Goal: Check status: Check status

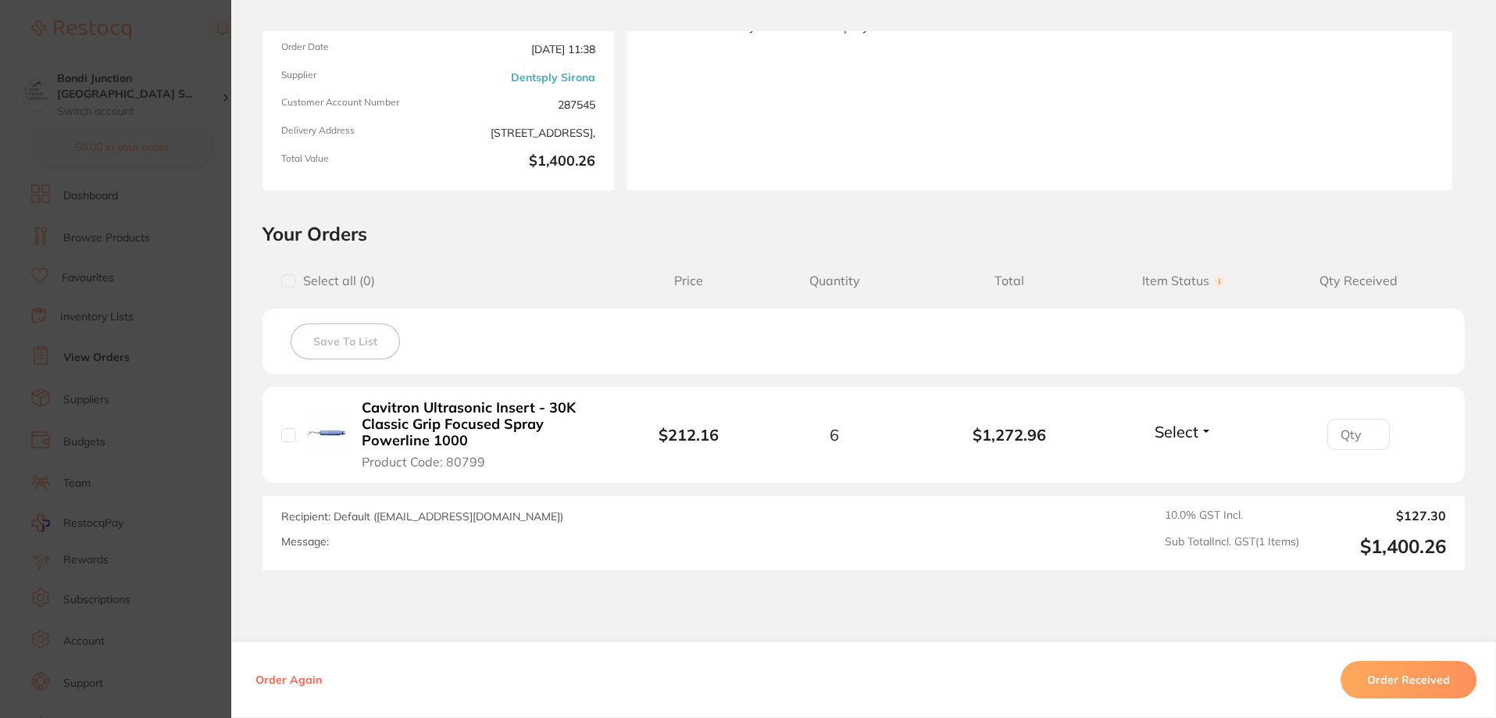
scroll to position [12, 0]
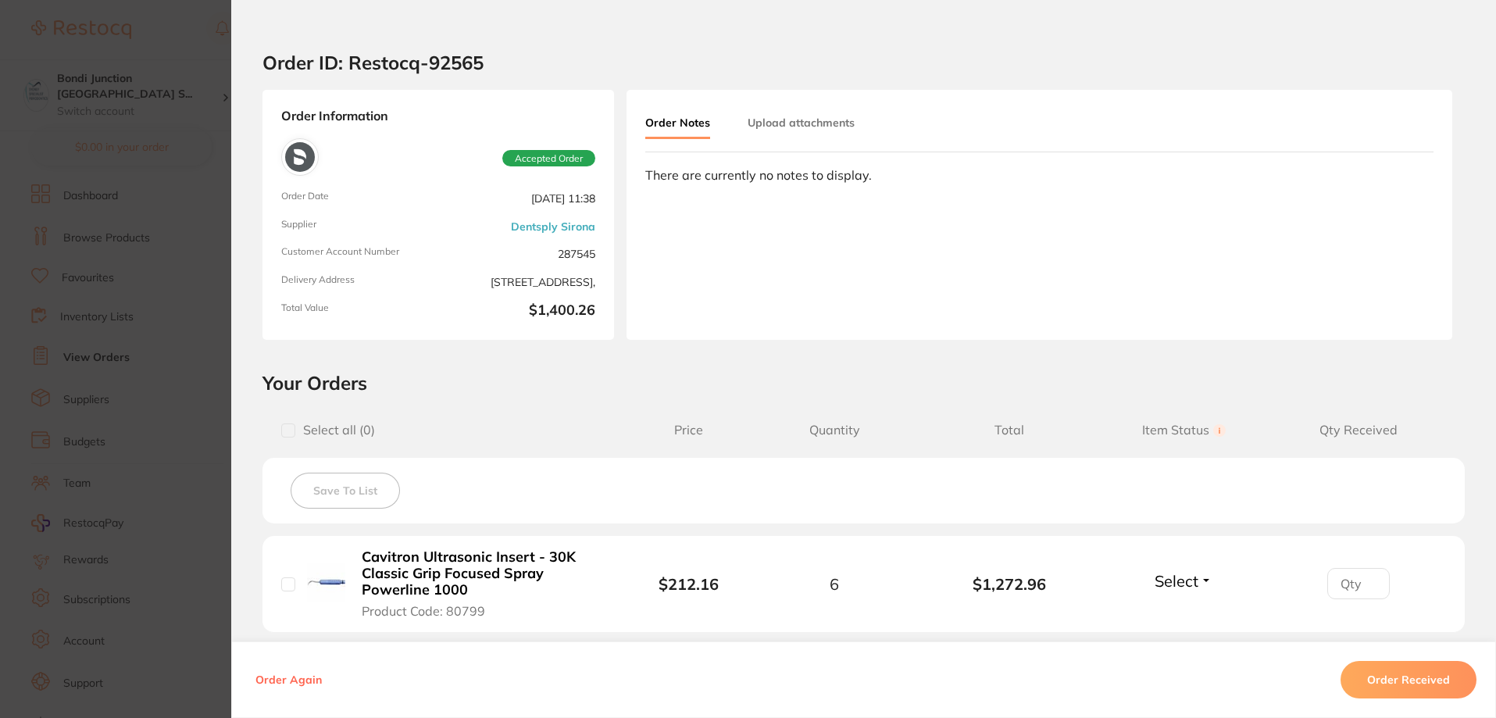
click at [73, 329] on section "Order ID: Restocq- 92565 Order Information Accepted Order Order Date [DATE] 11:…" at bounding box center [748, 359] width 1496 height 718
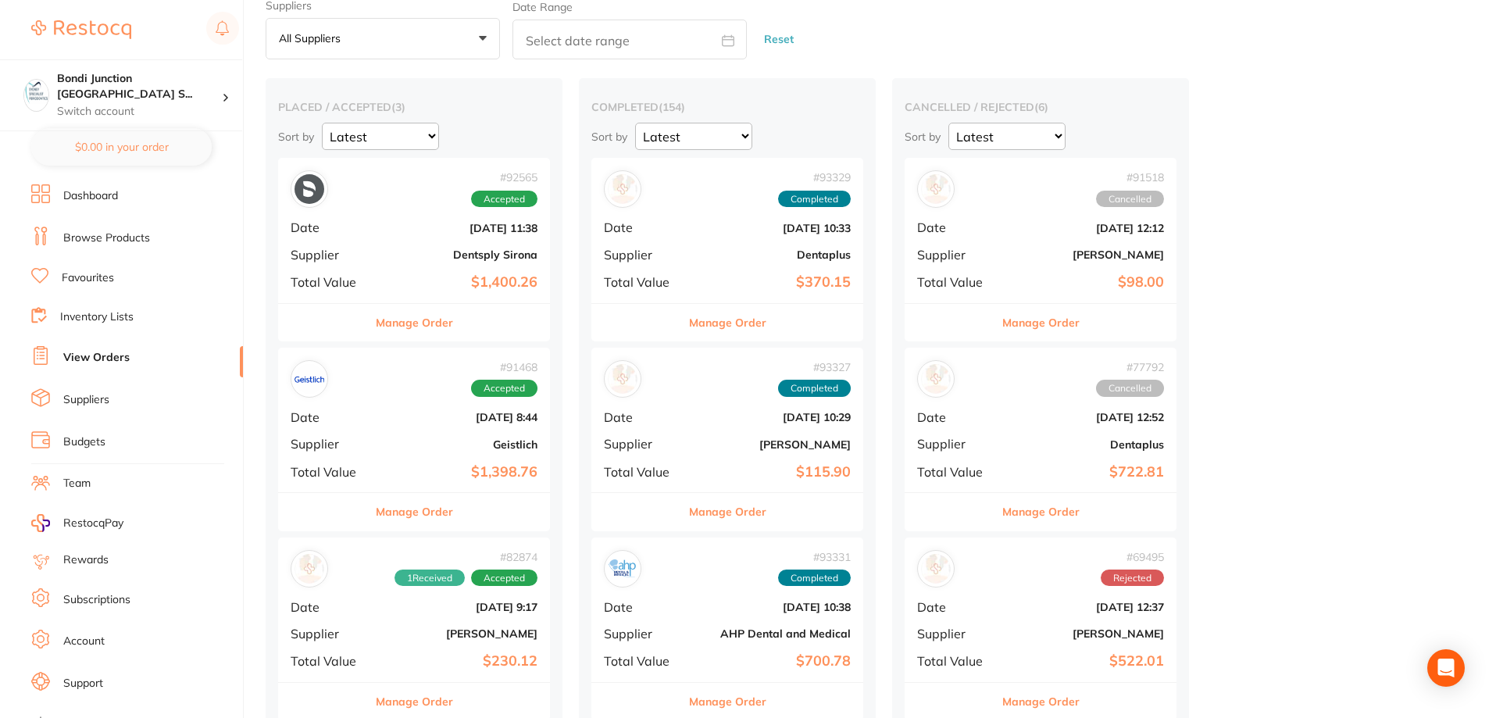
scroll to position [78, 0]
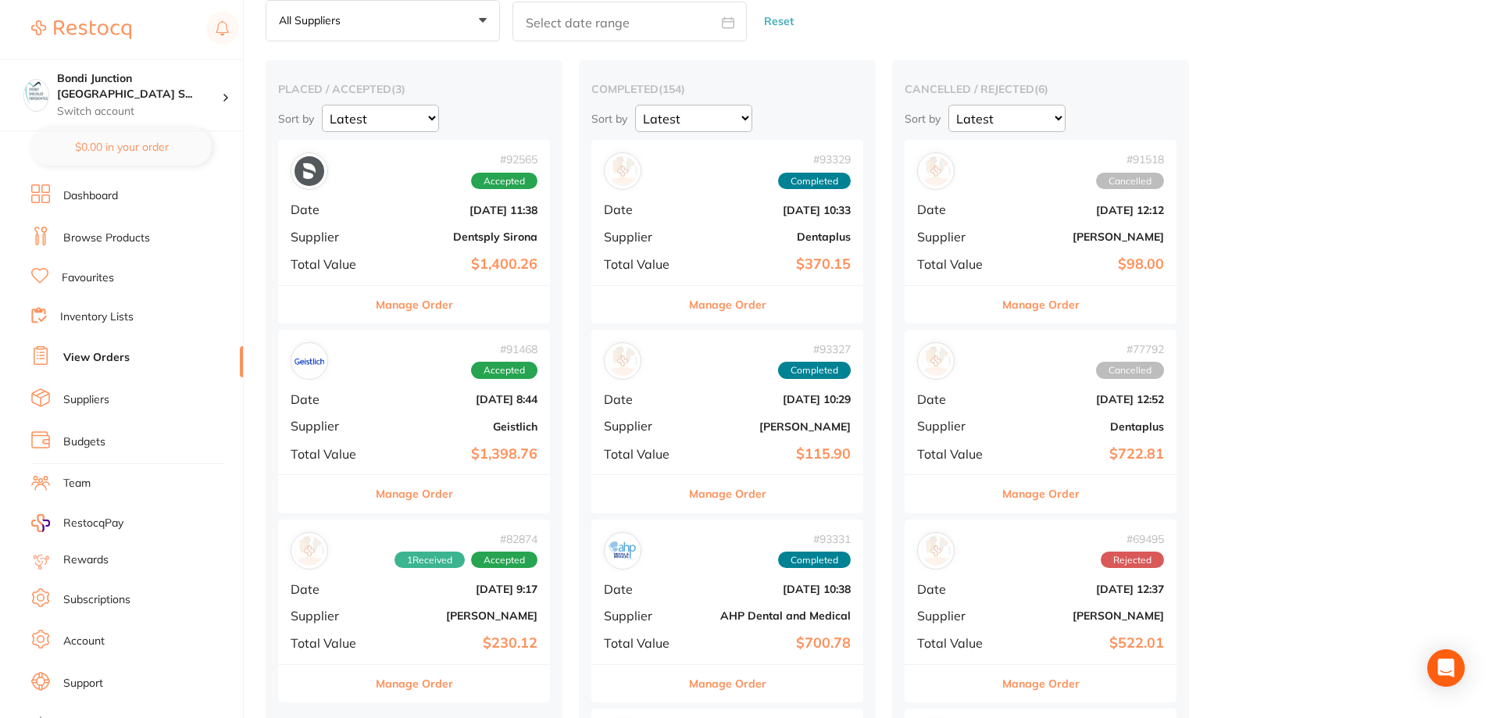
click at [473, 430] on b "Geistlich" at bounding box center [459, 426] width 156 height 12
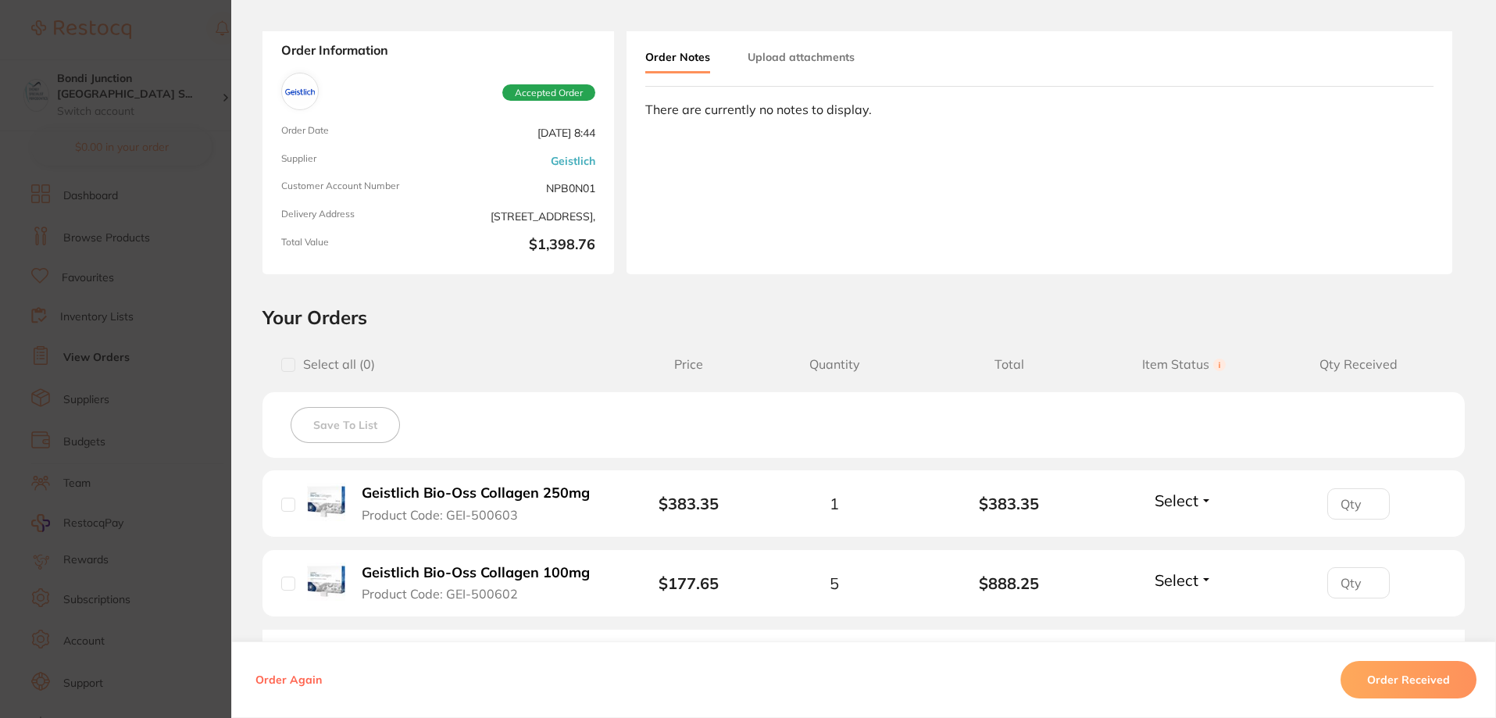
scroll to position [156, 0]
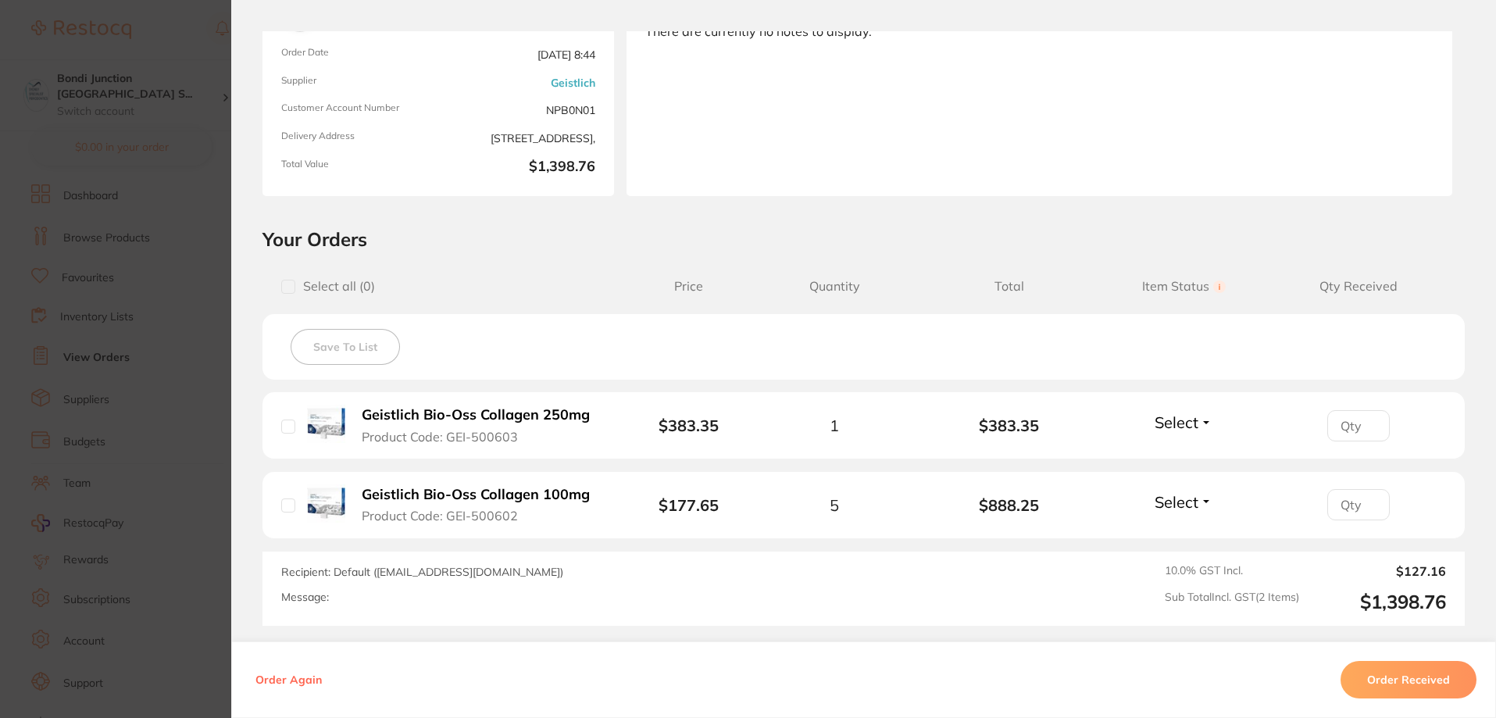
click at [90, 363] on section "Order ID: Restocq- 91468 Order Information Accepted Order Order Date [DATE] 8:4…" at bounding box center [748, 359] width 1496 height 718
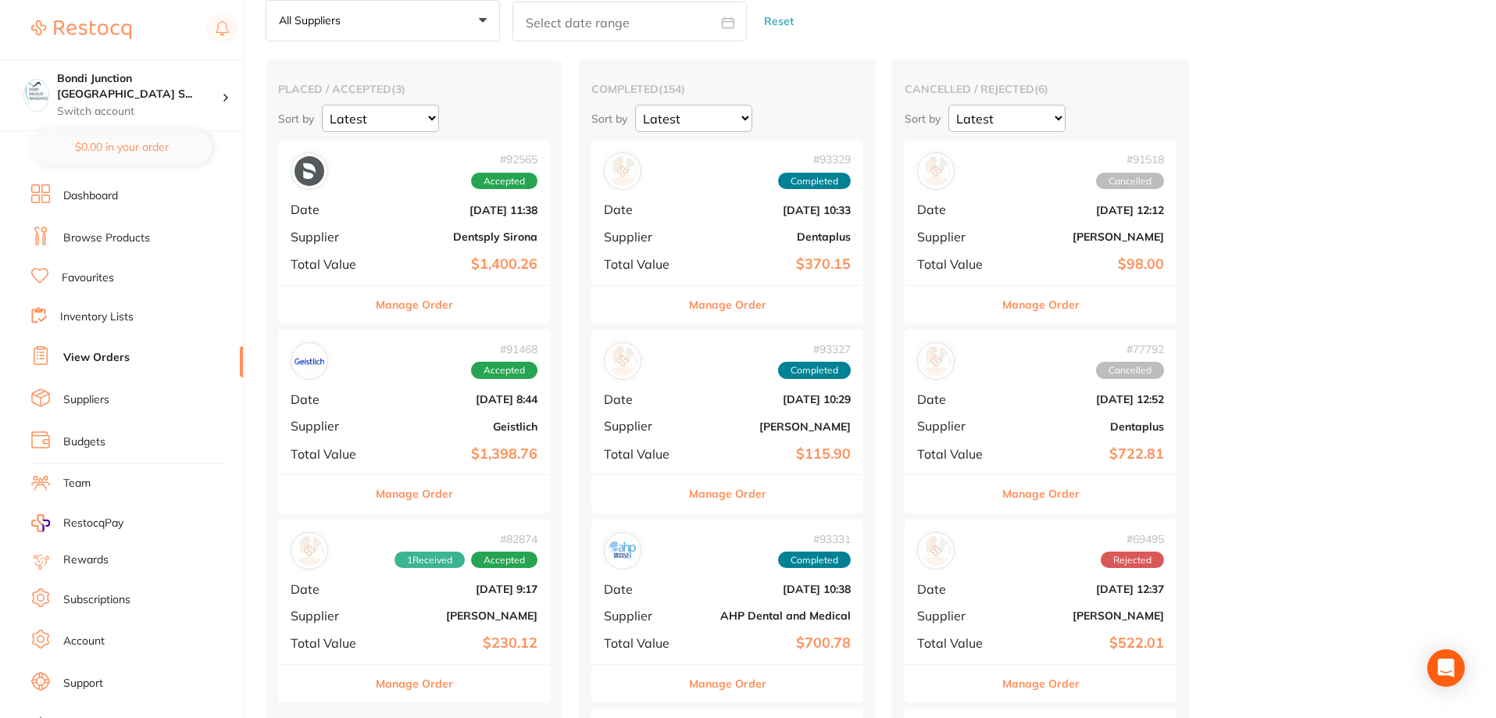
click at [481, 426] on b "Geistlich" at bounding box center [459, 426] width 156 height 12
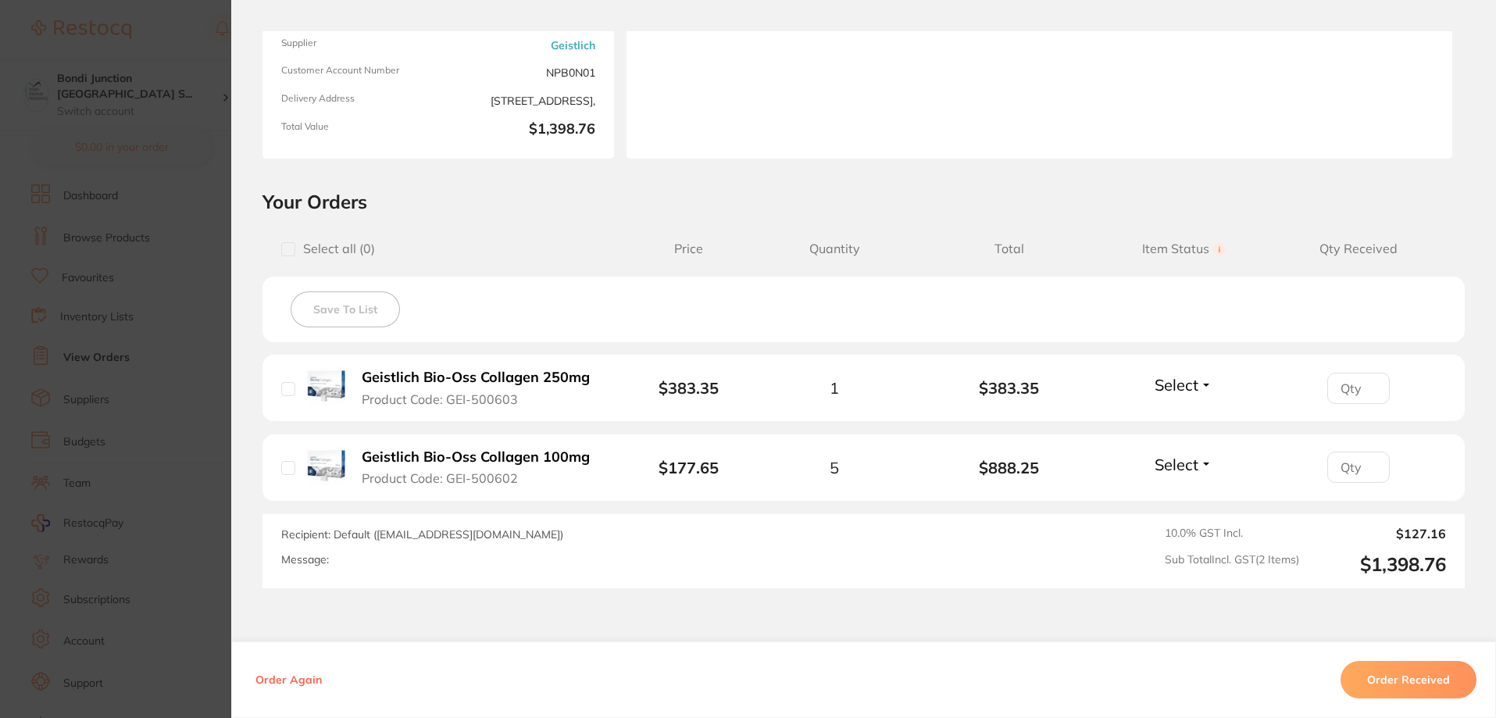
scroll to position [78, 0]
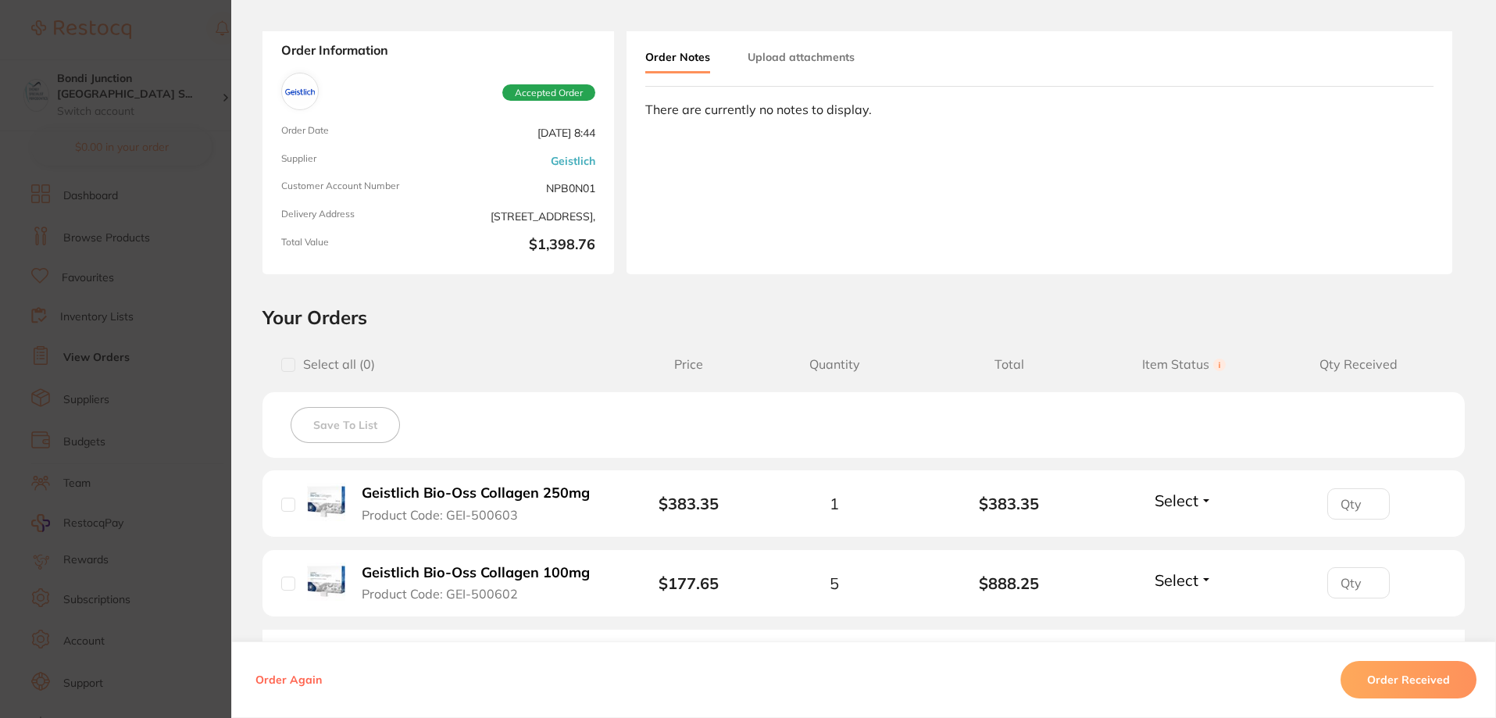
click at [181, 442] on section "Order ID: Restocq- 91468 Order Information Accepted Order Order Date [DATE] 8:4…" at bounding box center [748, 359] width 1496 height 718
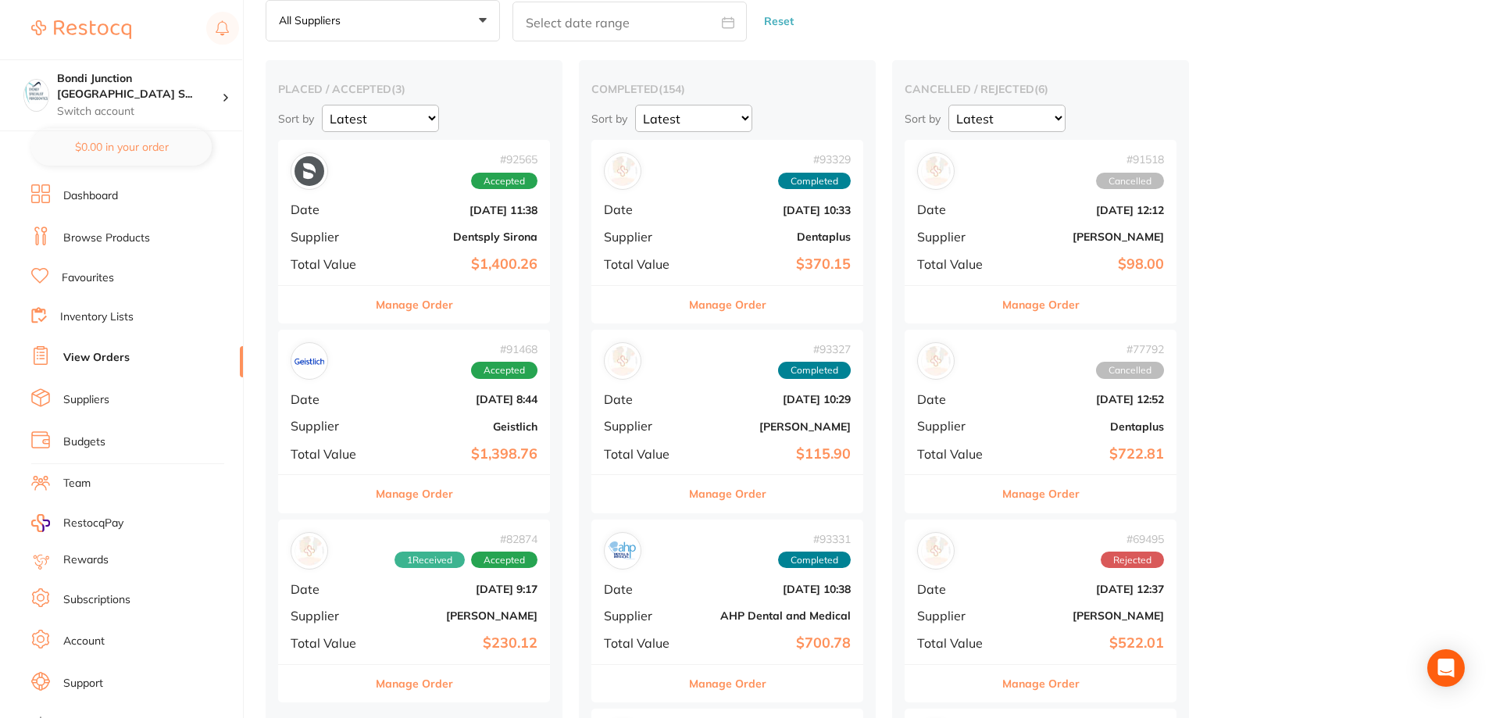
click at [443, 424] on b "Geistlich" at bounding box center [459, 426] width 156 height 12
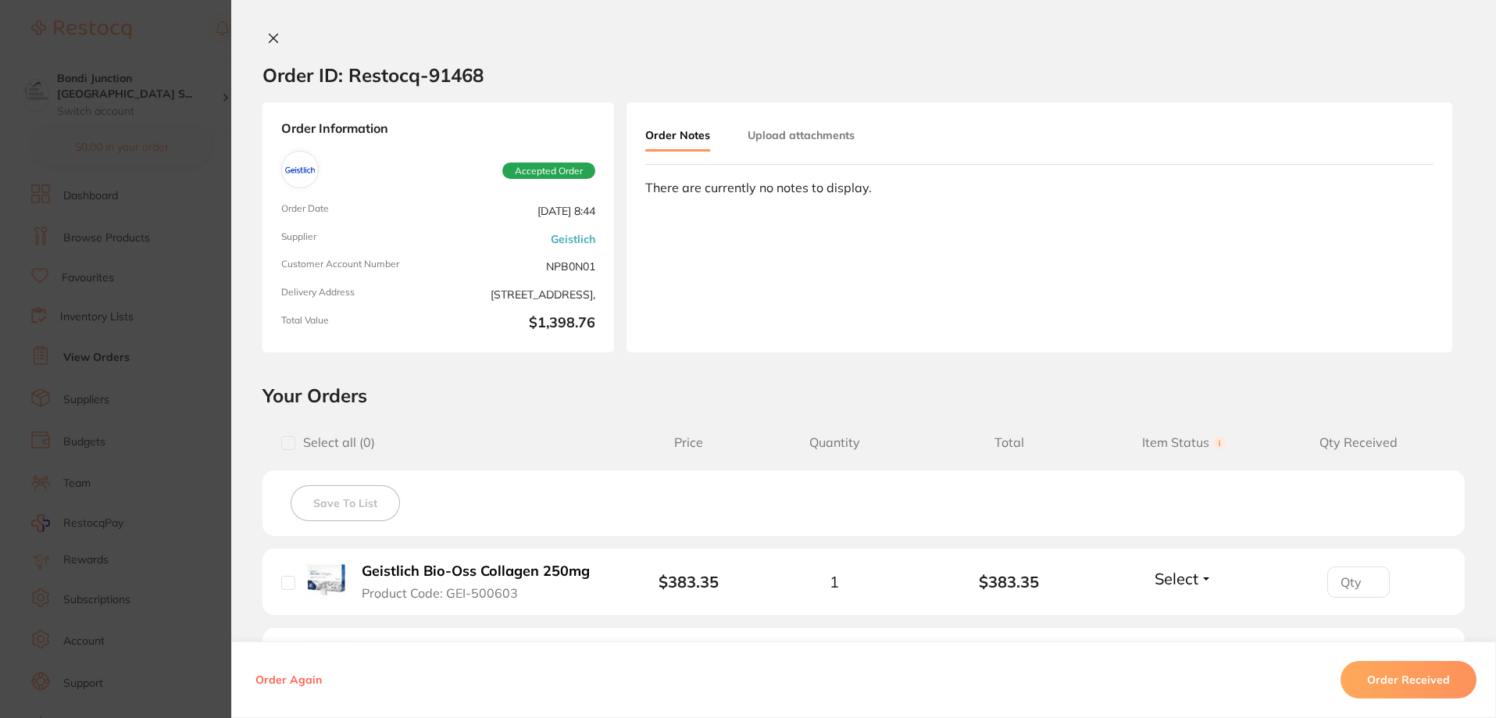
click at [100, 405] on section "Order ID: Restocq- 91468 Order Information Accepted Order Order Date [DATE] 8:4…" at bounding box center [748, 359] width 1496 height 718
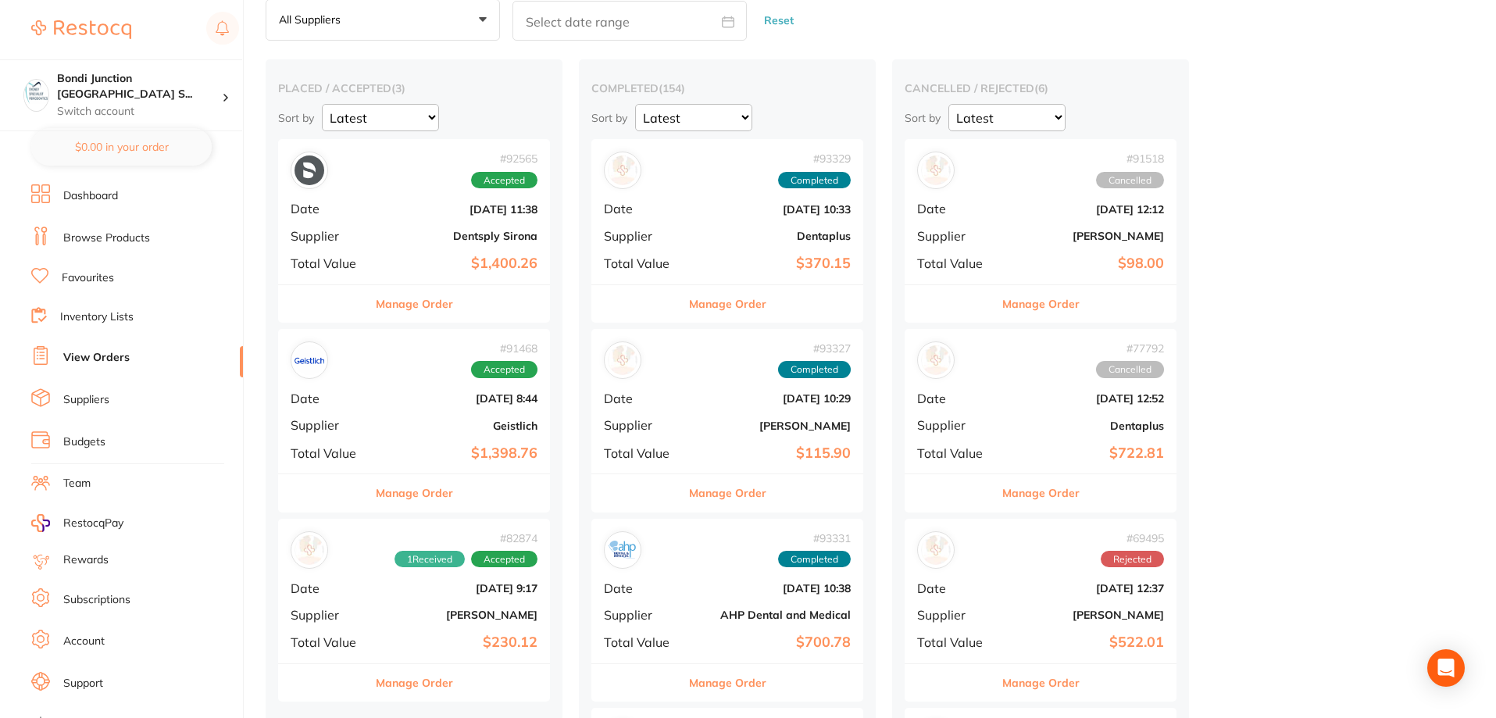
scroll to position [78, 0]
